Goal: Task Accomplishment & Management: Manage account settings

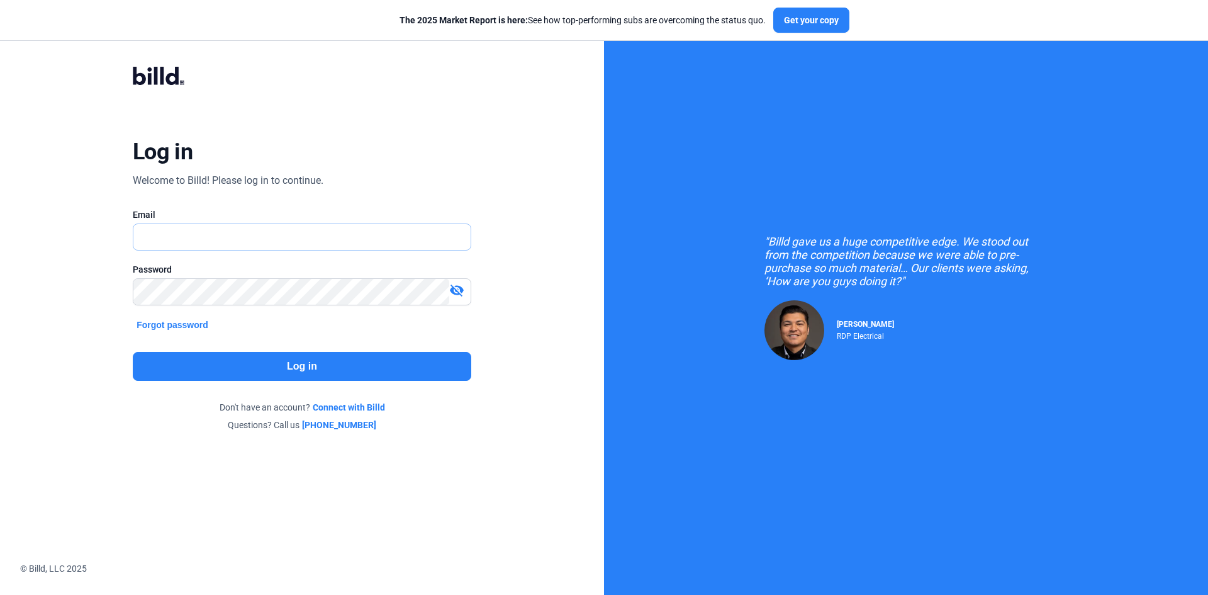
type input "[EMAIL_ADDRESS][DOMAIN_NAME]"
click at [251, 367] on button "Log in" at bounding box center [302, 366] width 339 height 29
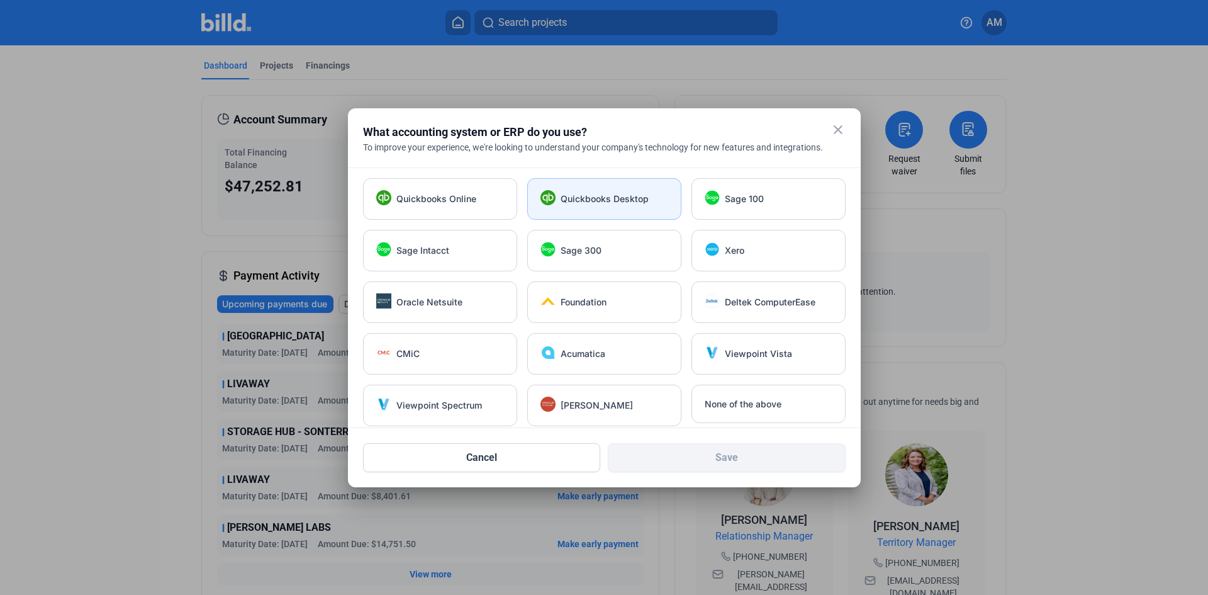
click at [587, 203] on span "Quickbooks Desktop" at bounding box center [605, 199] width 88 height 13
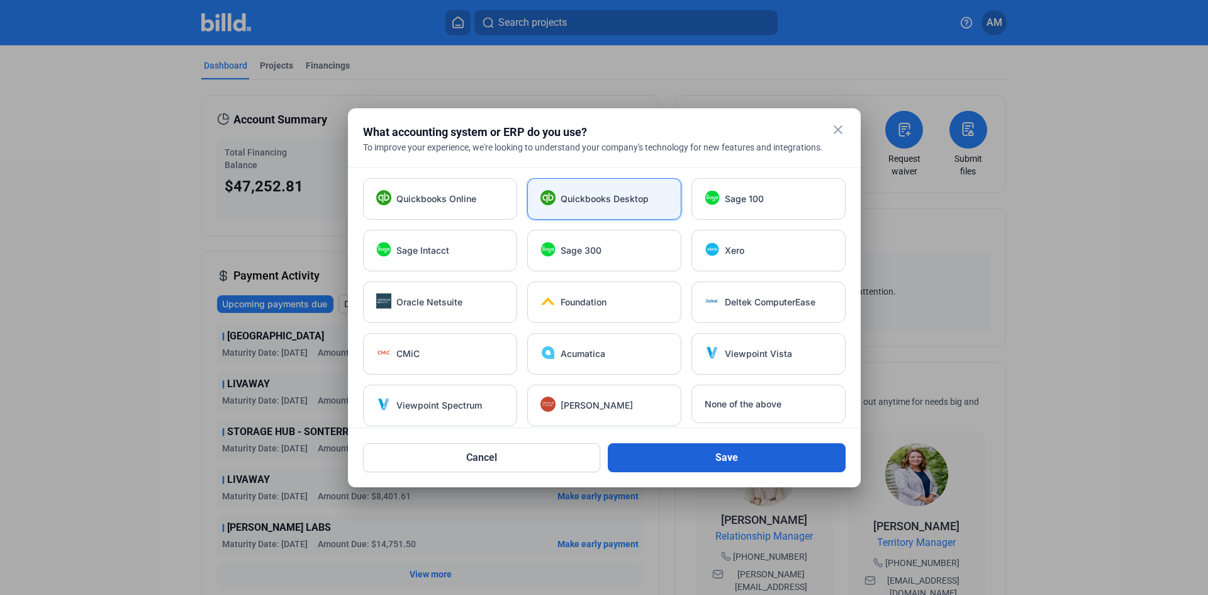
click at [761, 456] on button "Save" at bounding box center [727, 457] width 238 height 29
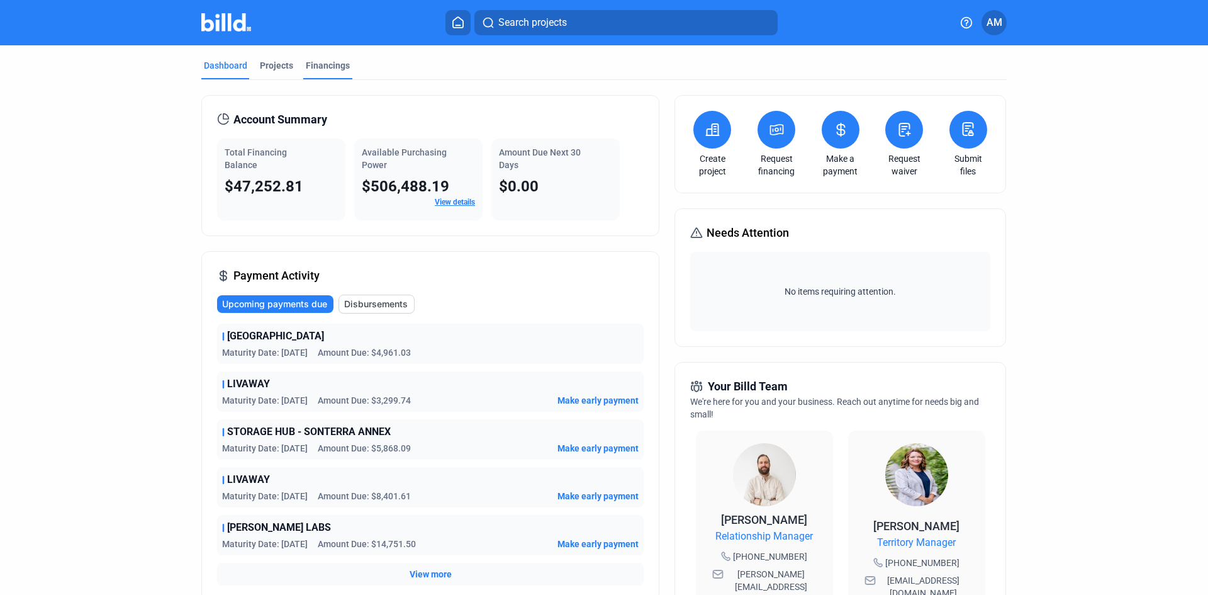
click at [321, 65] on div "Financings" at bounding box center [328, 65] width 44 height 13
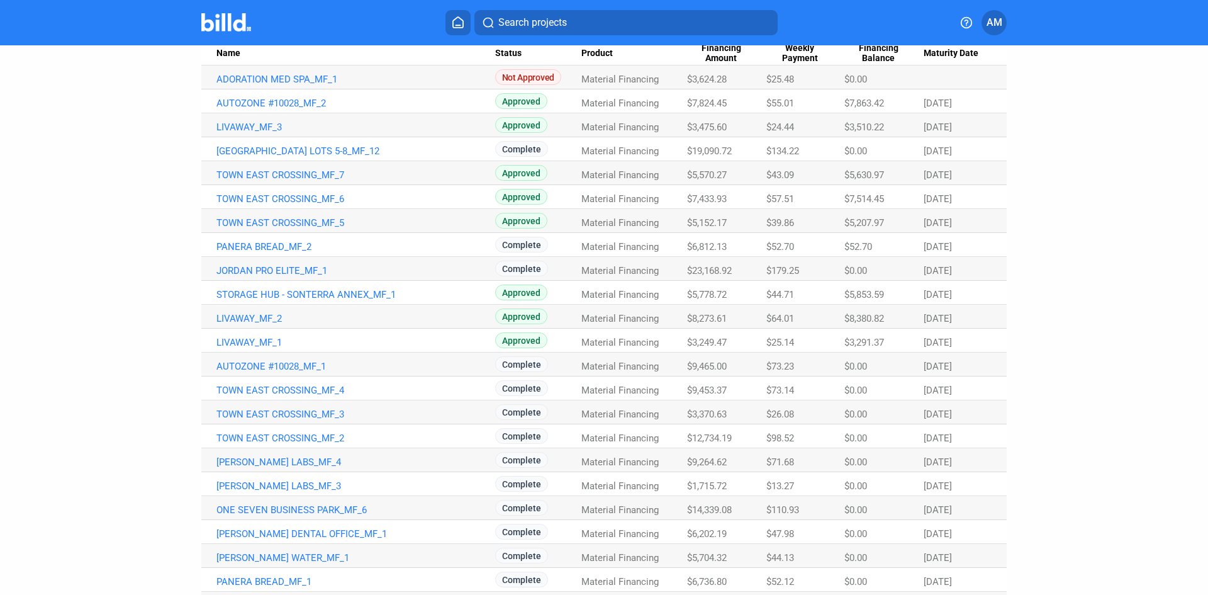
scroll to position [126, 0]
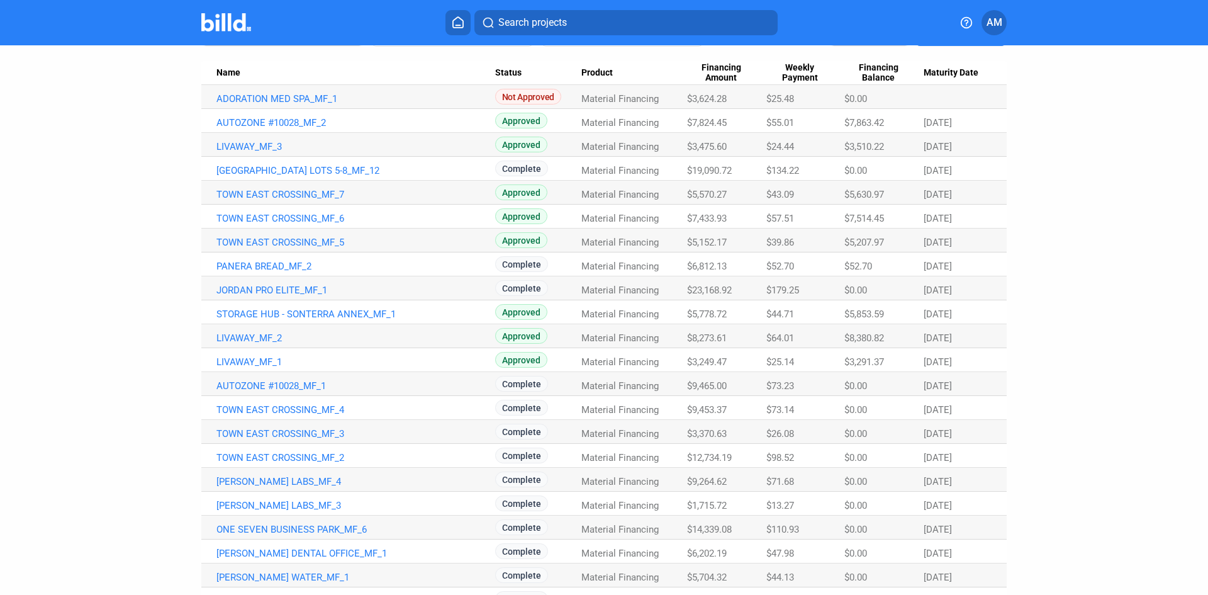
click at [999, 23] on span "AM" at bounding box center [995, 22] width 16 height 15
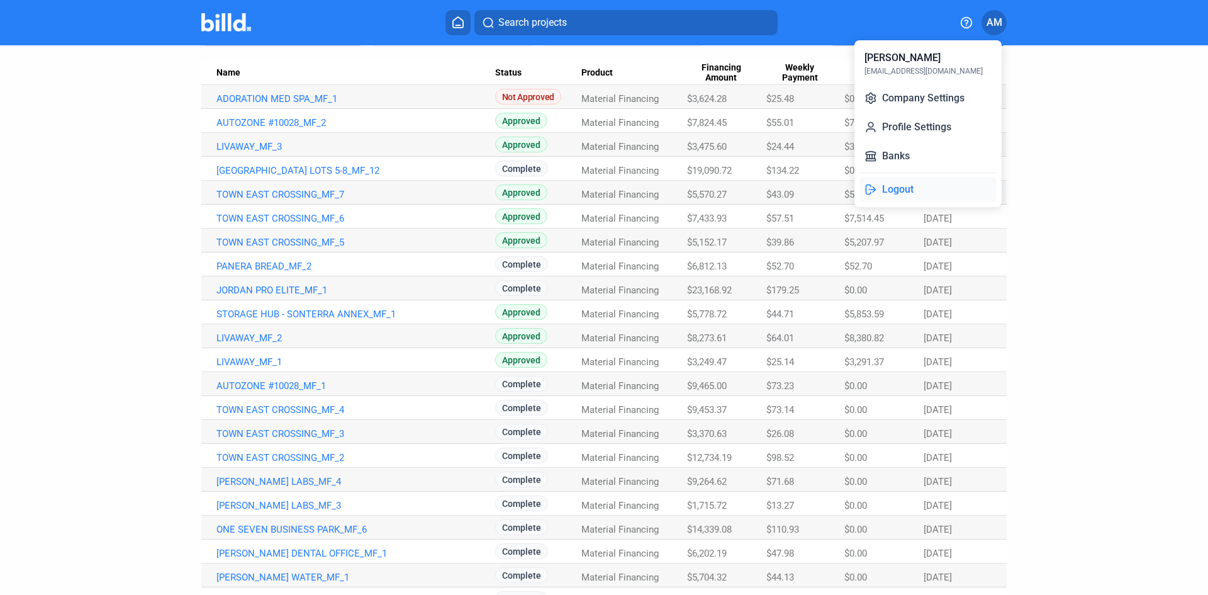
click at [913, 190] on button "Logout" at bounding box center [928, 189] width 137 height 25
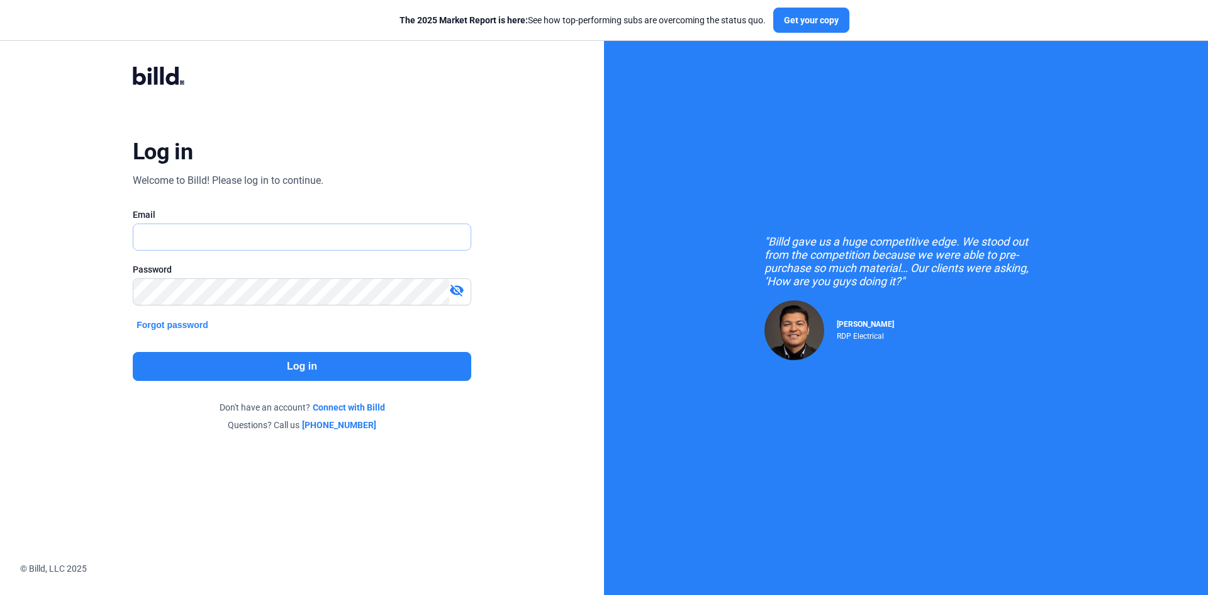
type input "[EMAIL_ADDRESS][DOMAIN_NAME]"
click at [263, 359] on button "Log in" at bounding box center [302, 366] width 339 height 29
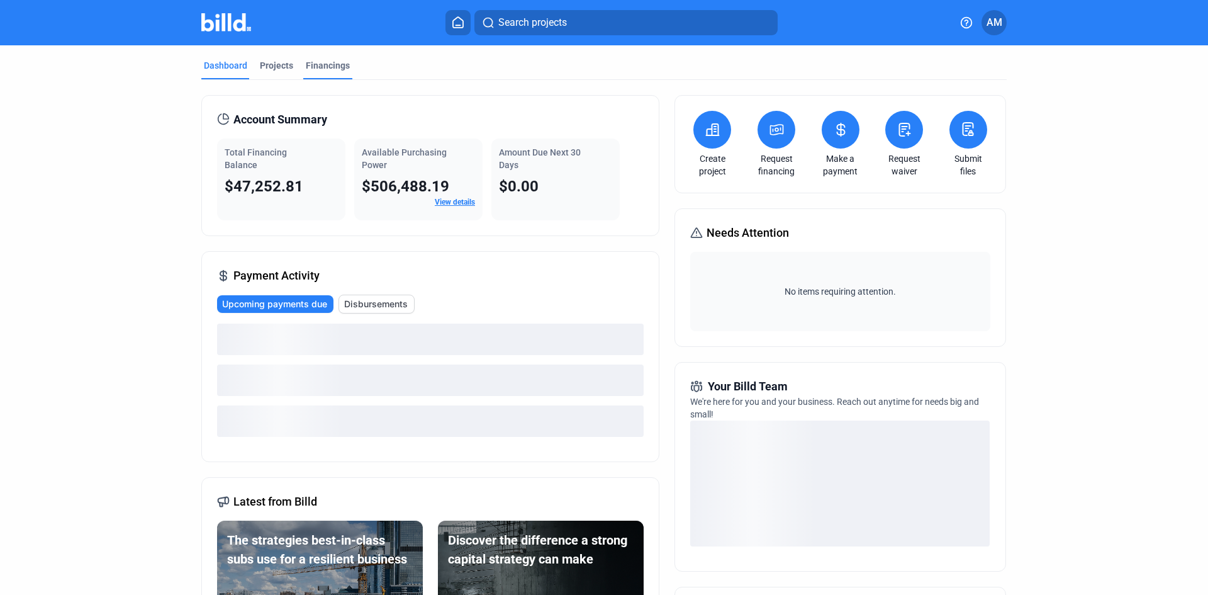
click at [322, 65] on div "Financings" at bounding box center [328, 65] width 44 height 13
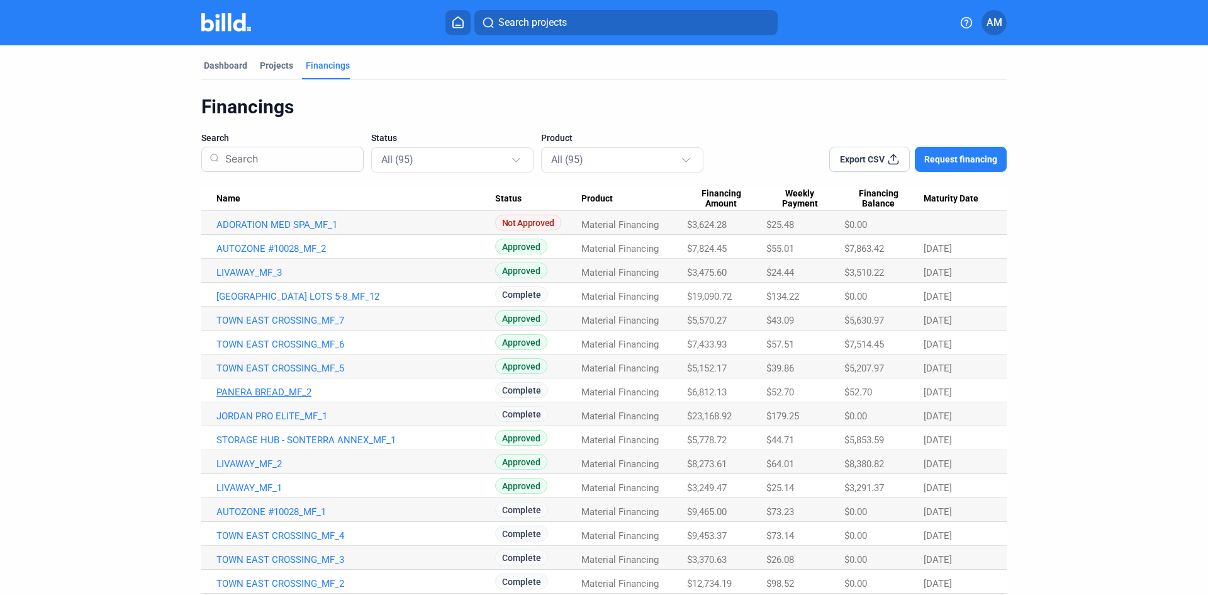
click at [274, 389] on link "PANERA BREAD_MF_2" at bounding box center [355, 391] width 279 height 11
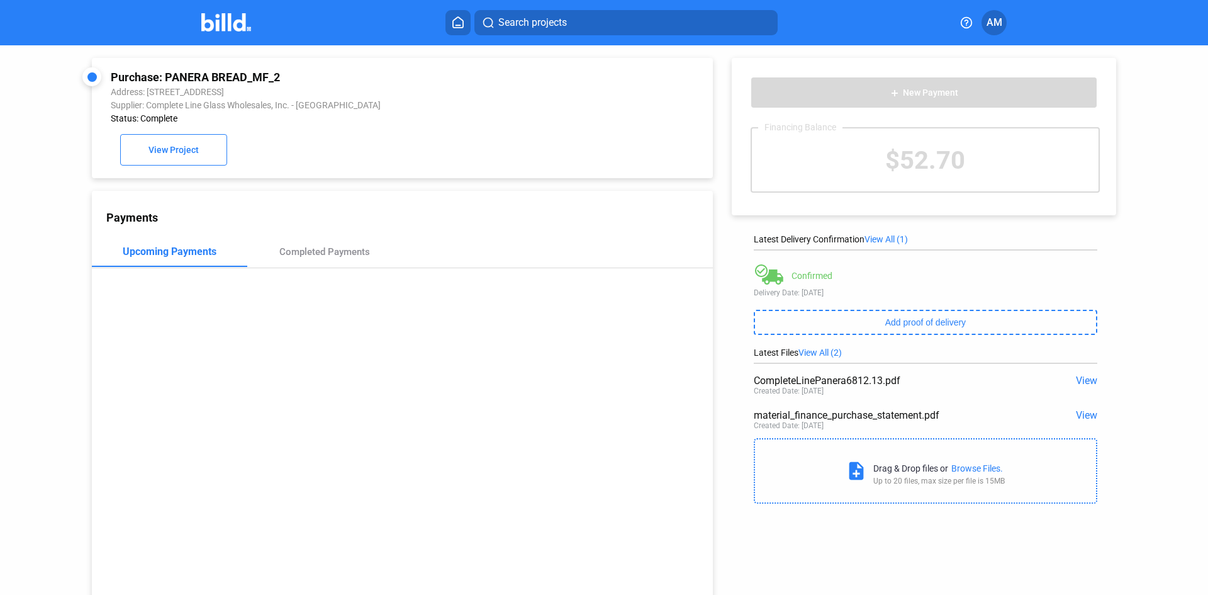
click at [235, 21] on img at bounding box center [226, 22] width 50 height 18
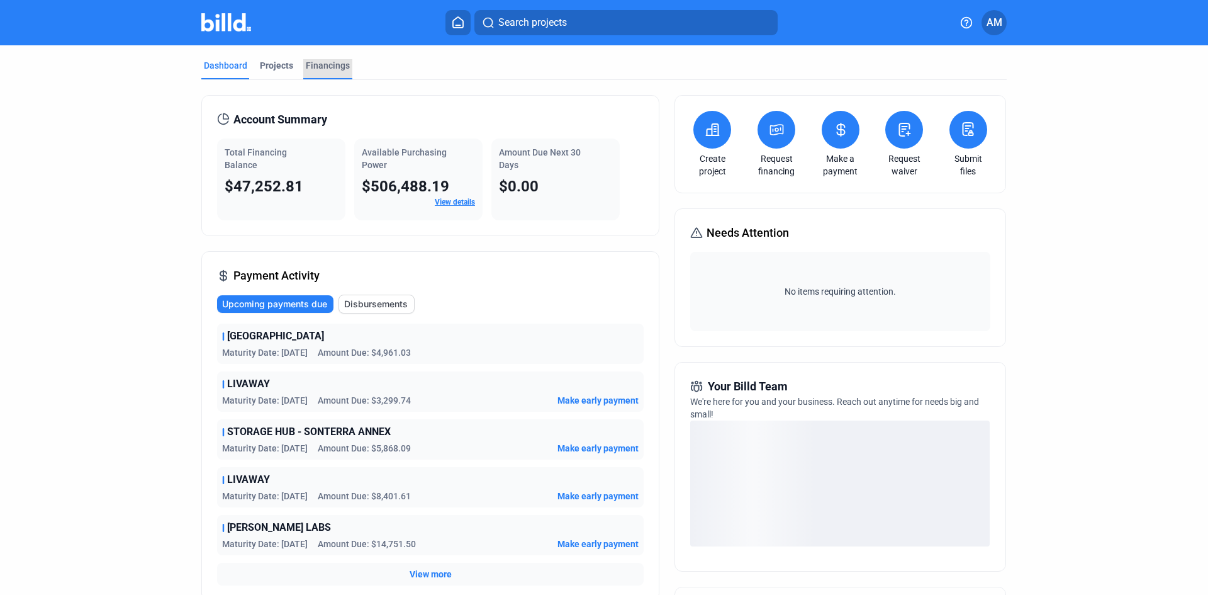
click at [328, 65] on div "Financings" at bounding box center [328, 65] width 44 height 13
